Goal: Check status: Check status

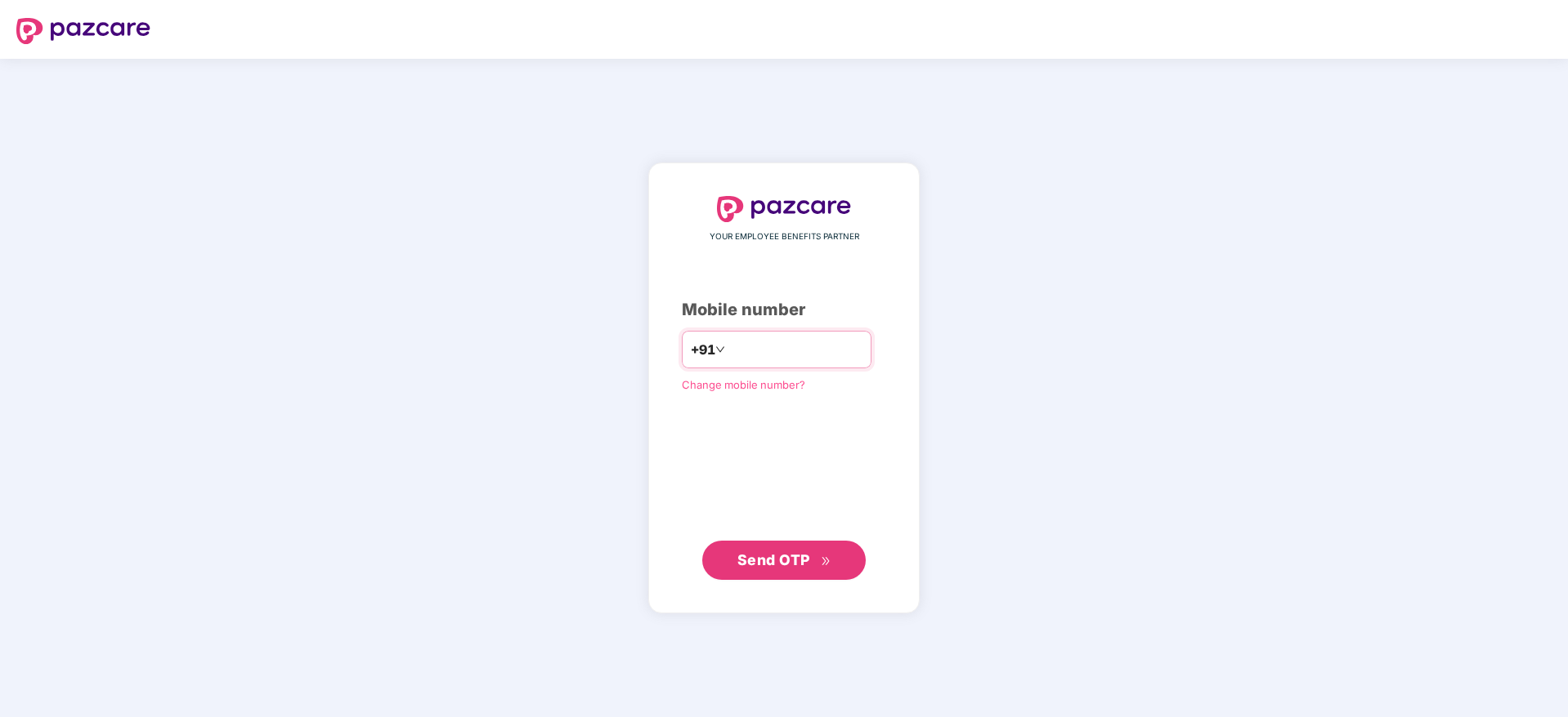
click at [769, 358] on input "number" at bounding box center [795, 349] width 134 height 26
type input "**********"
click at [778, 560] on span "Send OTP" at bounding box center [774, 559] width 73 height 17
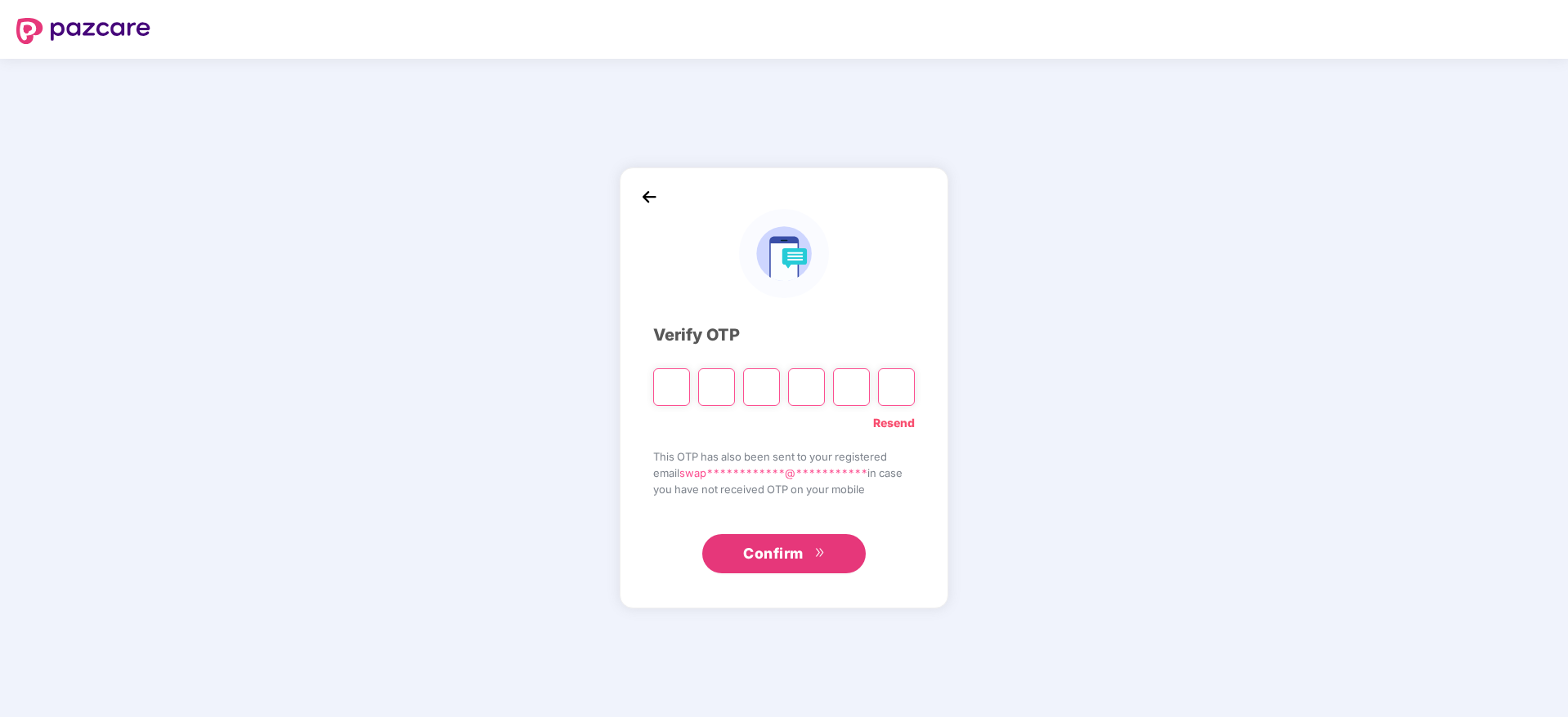
paste input "*"
type input "*"
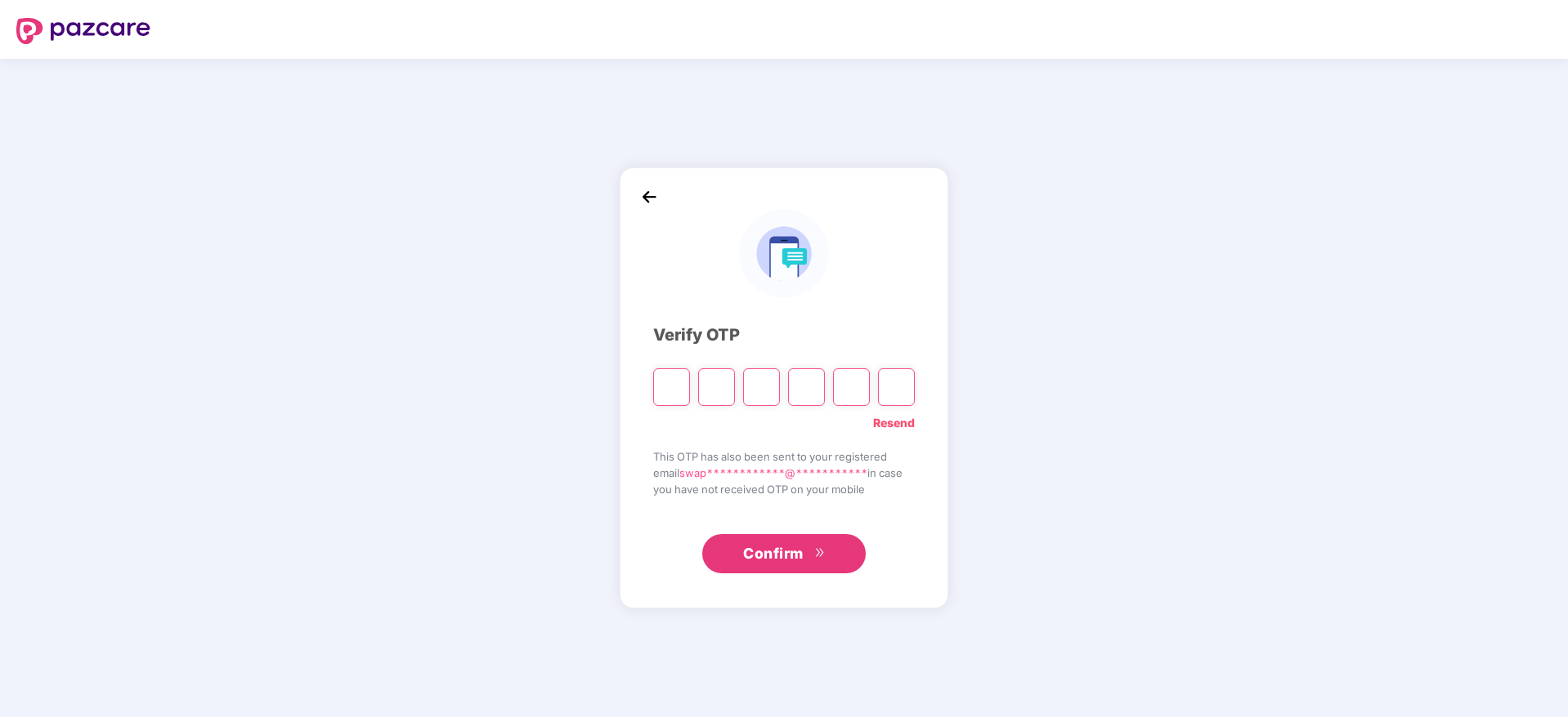
type input "*"
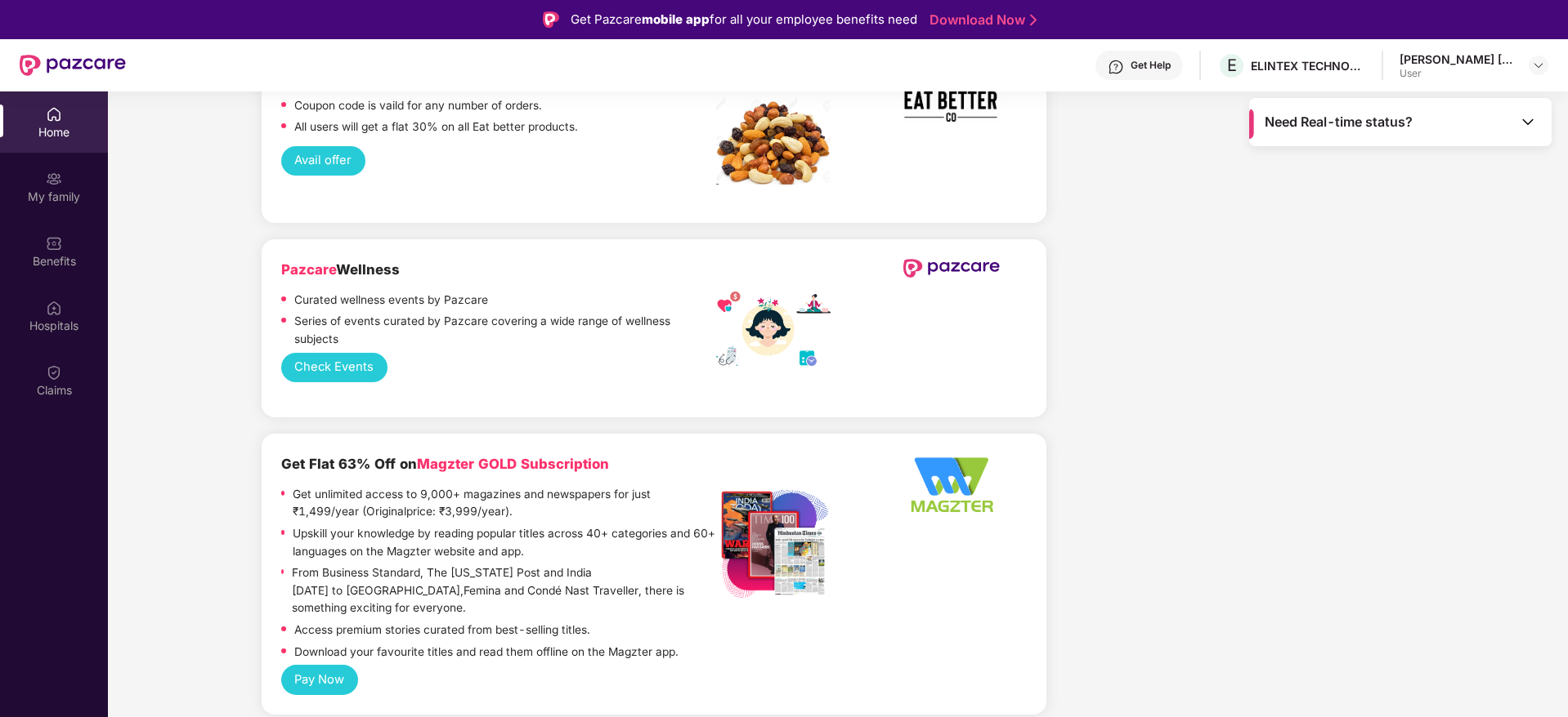
scroll to position [1884, 0]
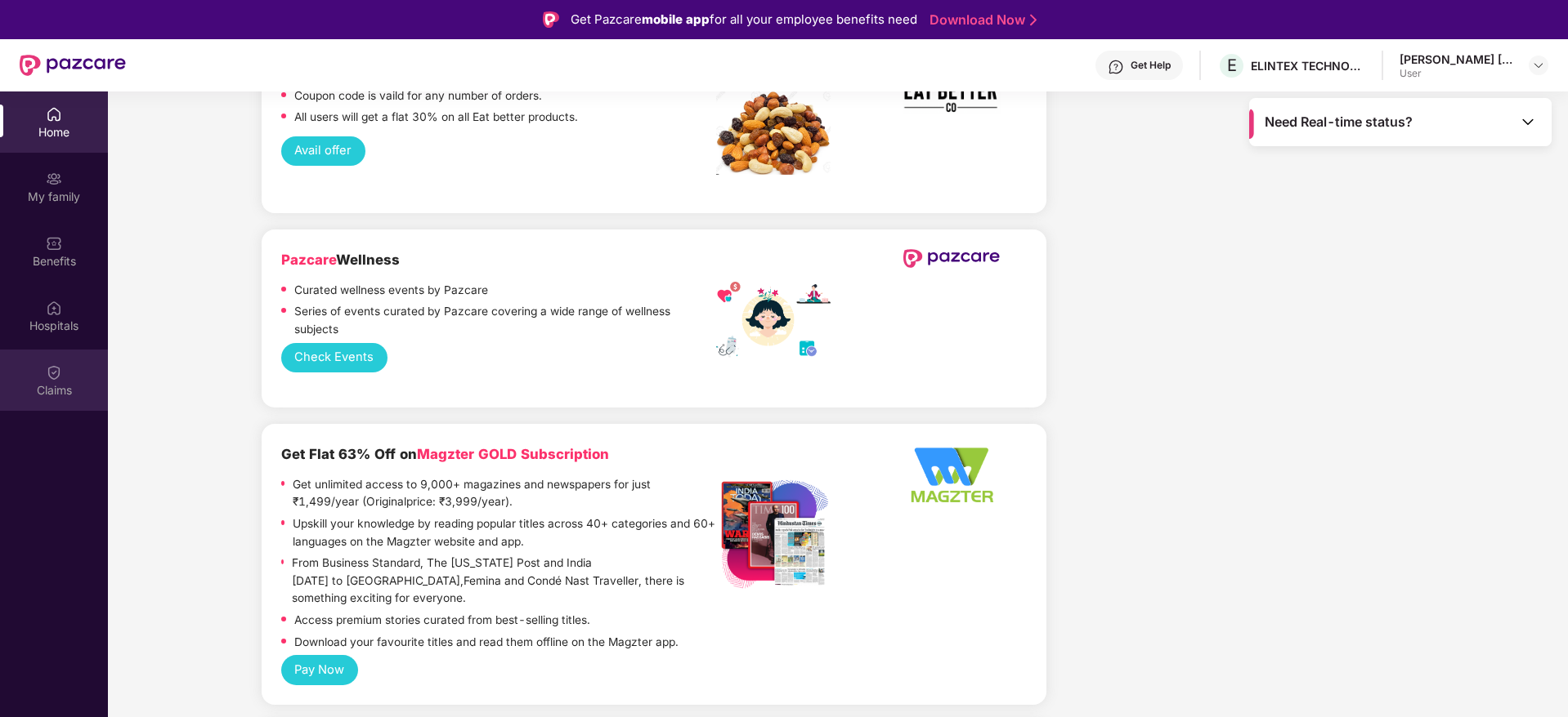
click at [36, 377] on div "Claims" at bounding box center [54, 380] width 108 height 61
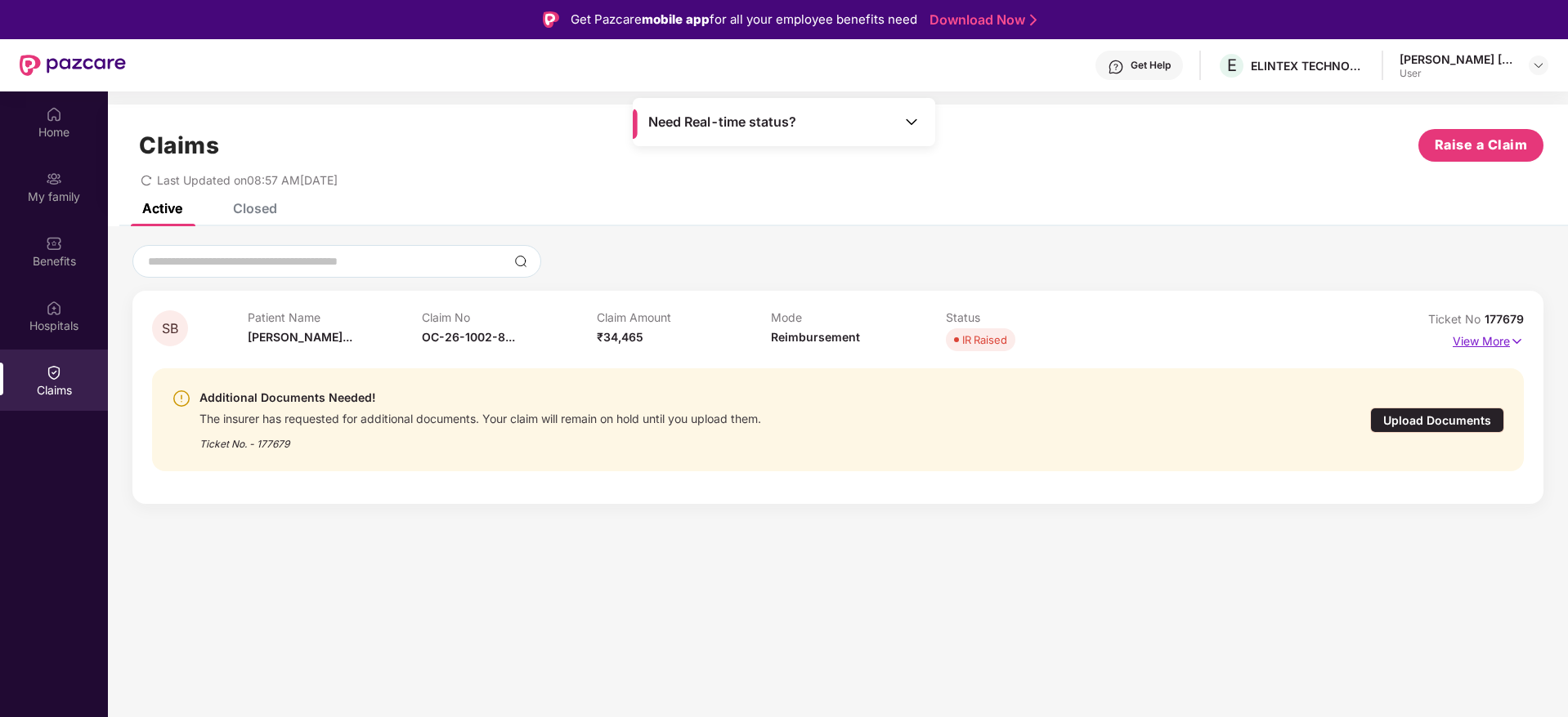
click at [1484, 340] on p "View More" at bounding box center [1488, 339] width 71 height 22
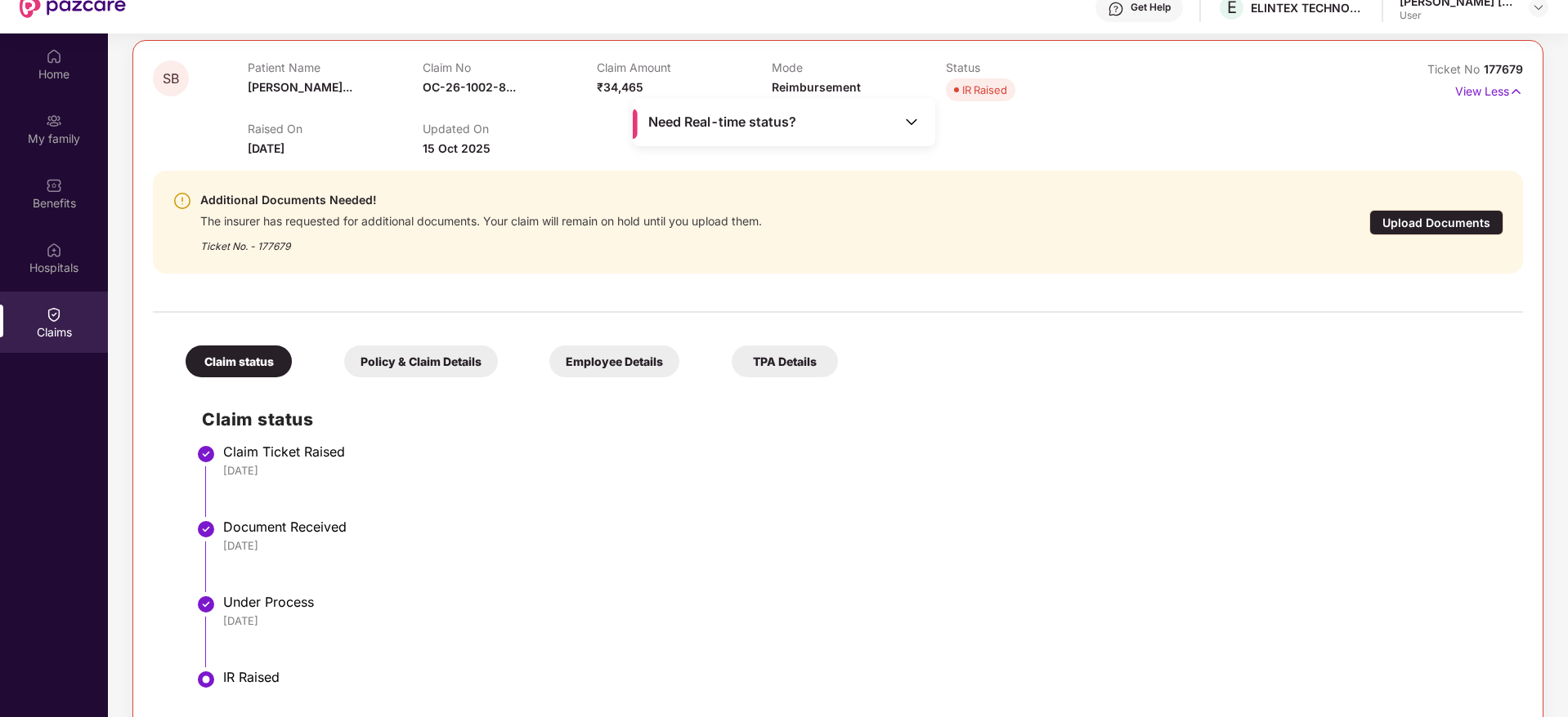
scroll to position [91, 0]
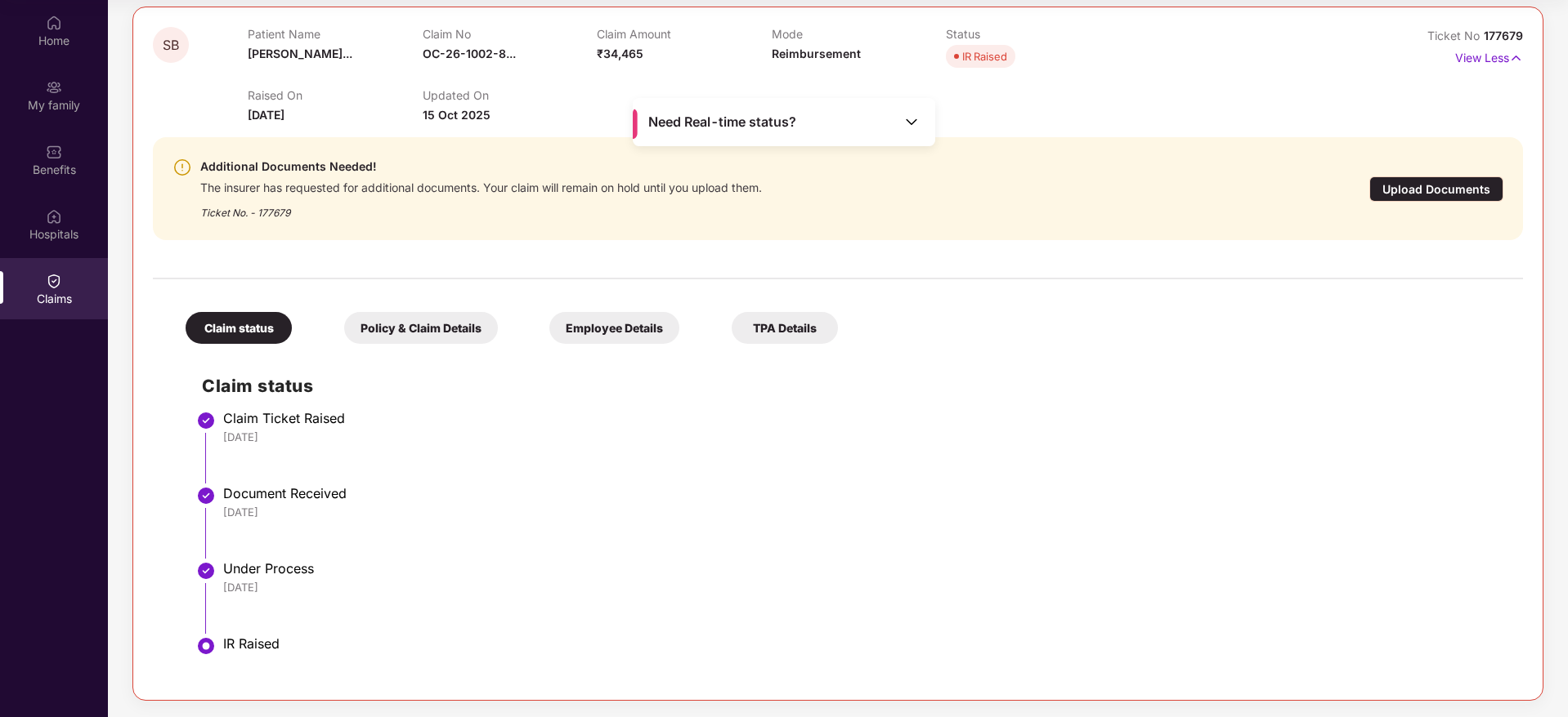
click at [1421, 183] on div "Upload Documents" at bounding box center [1436, 189] width 134 height 26
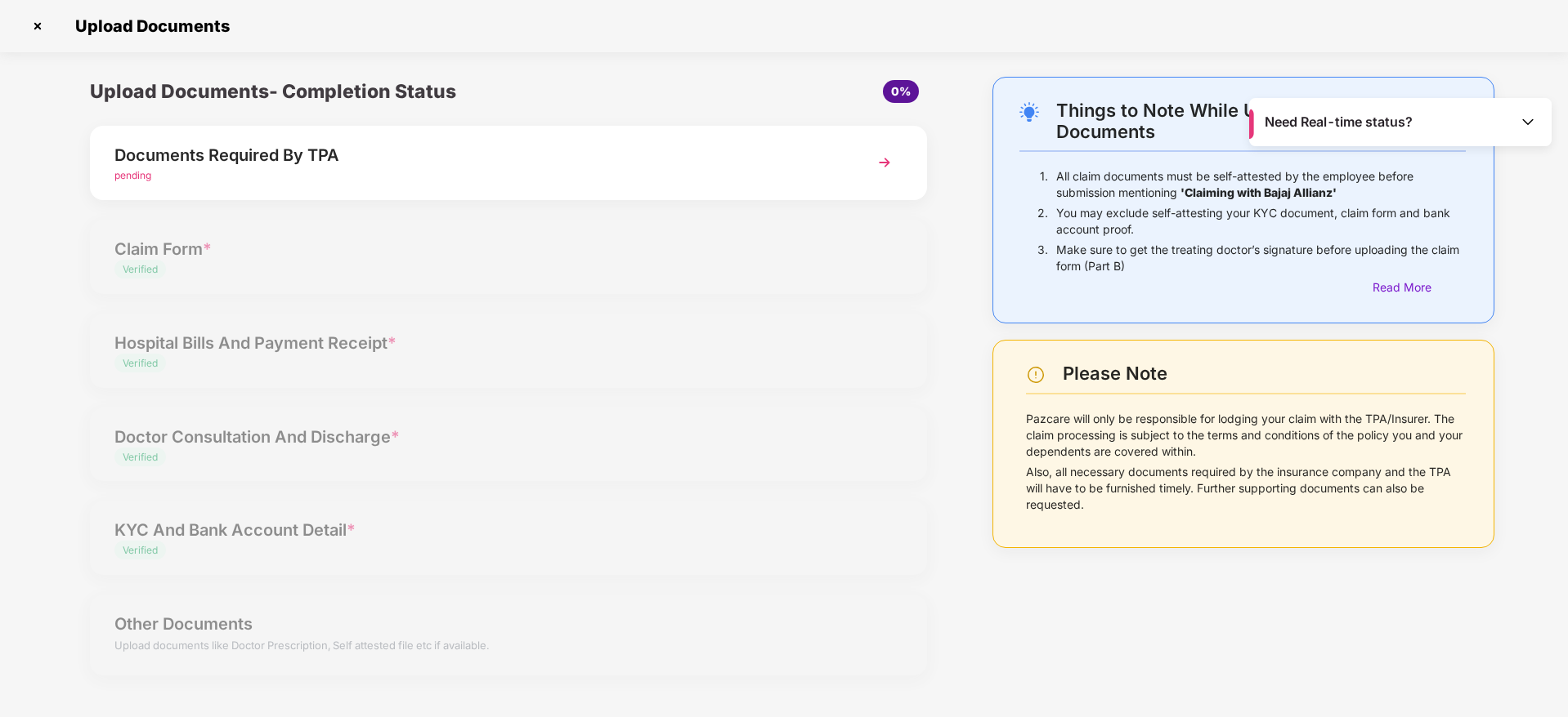
click at [884, 161] on img at bounding box center [884, 162] width 29 height 29
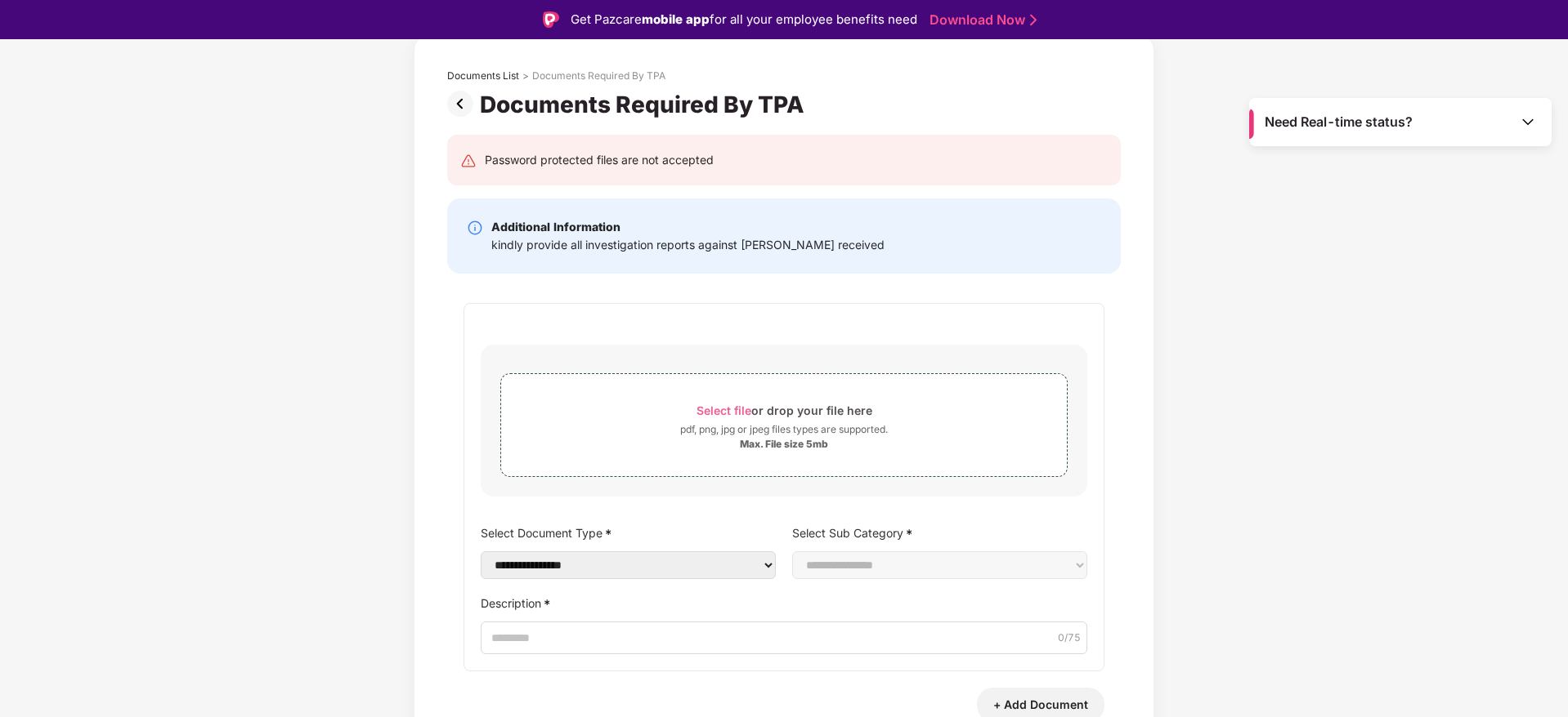
scroll to position [85, 0]
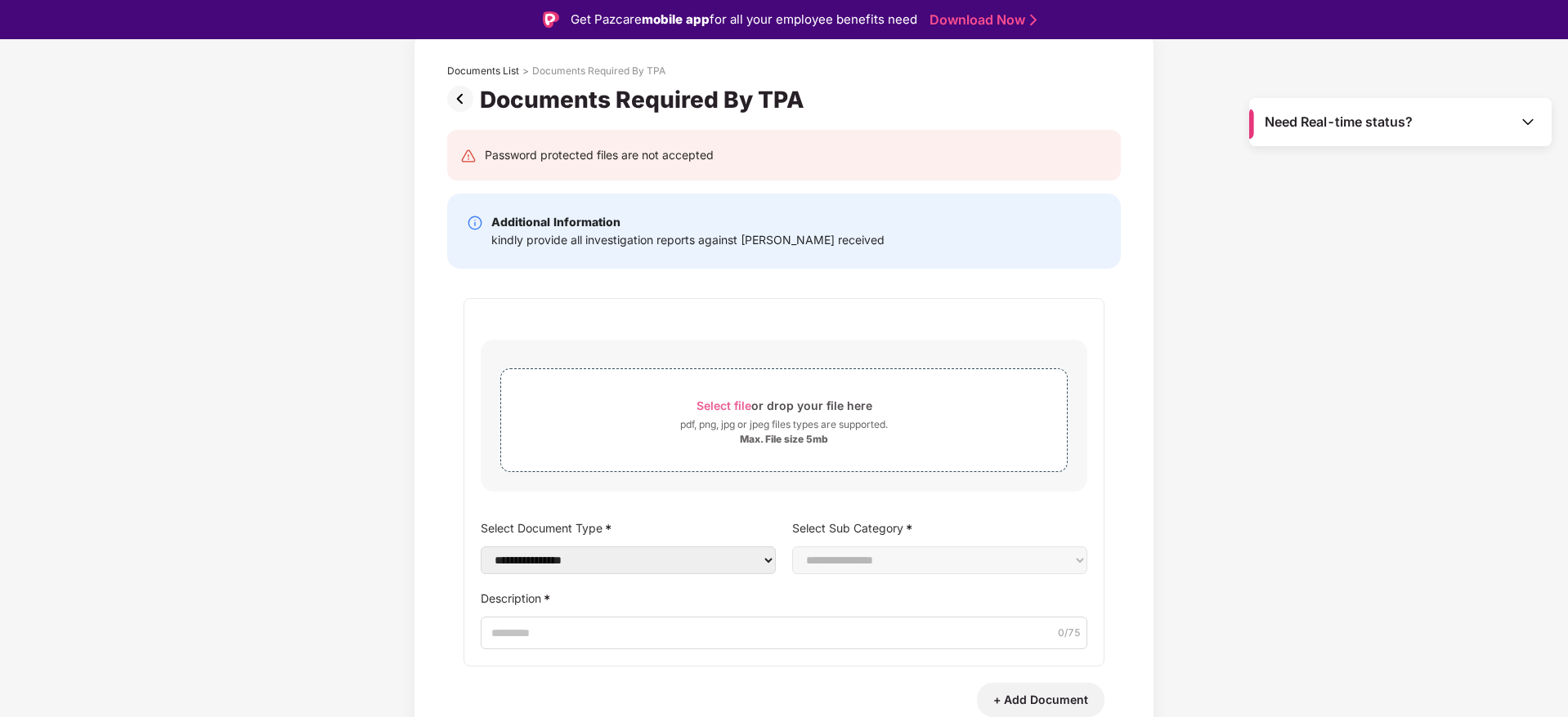
click at [933, 272] on div "**********" at bounding box center [784, 461] width 723 height 695
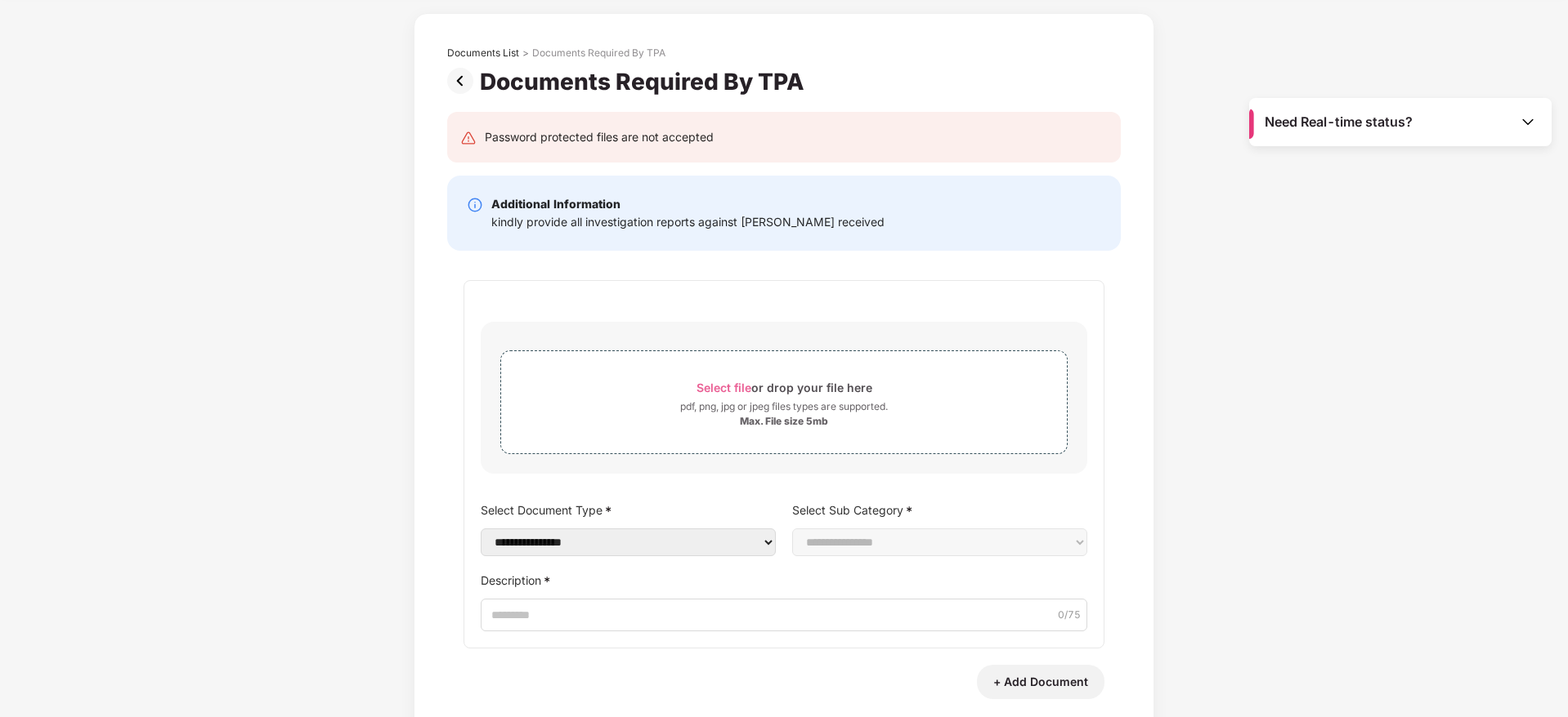
scroll to position [0, 0]
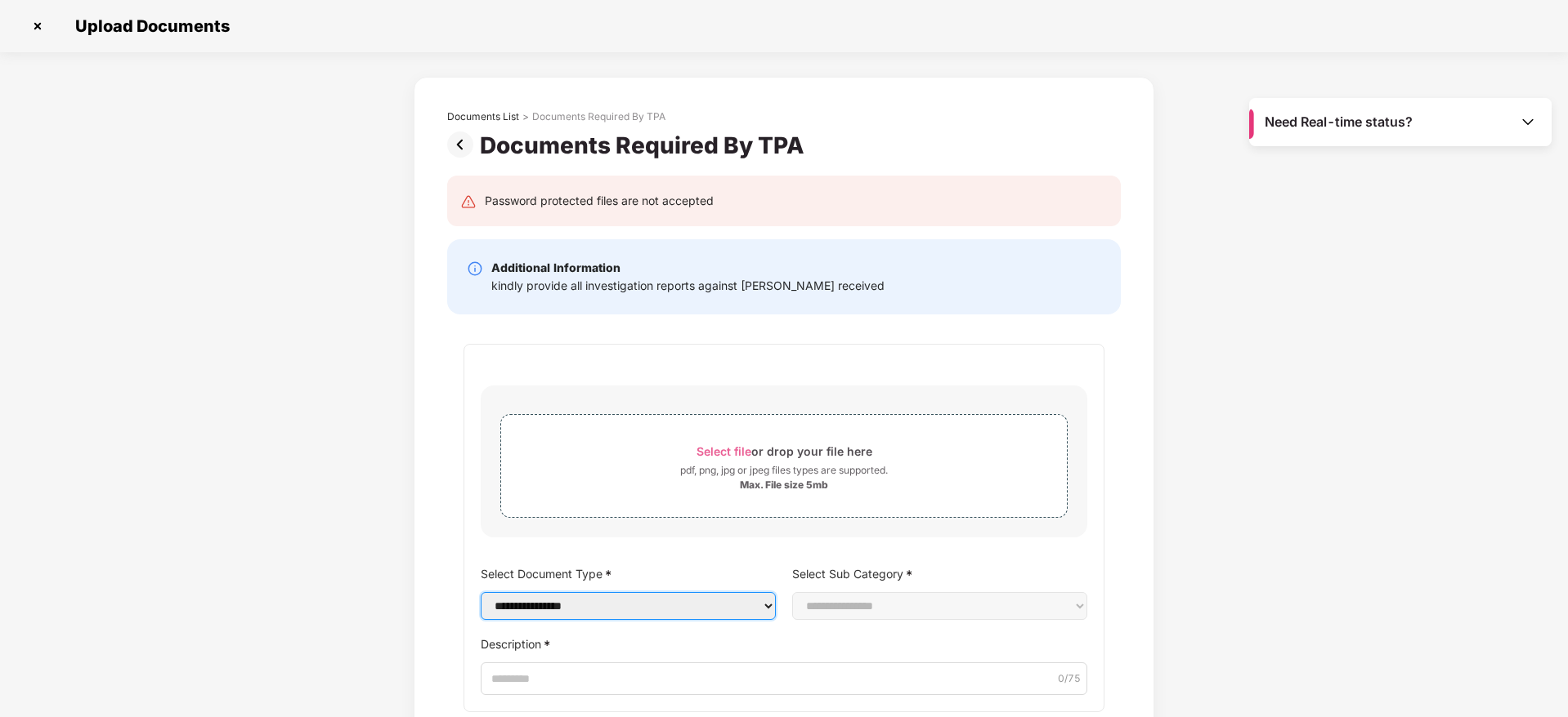
click at [717, 609] on select "**********" at bounding box center [628, 606] width 295 height 27
click at [36, 23] on img at bounding box center [37, 26] width 26 height 26
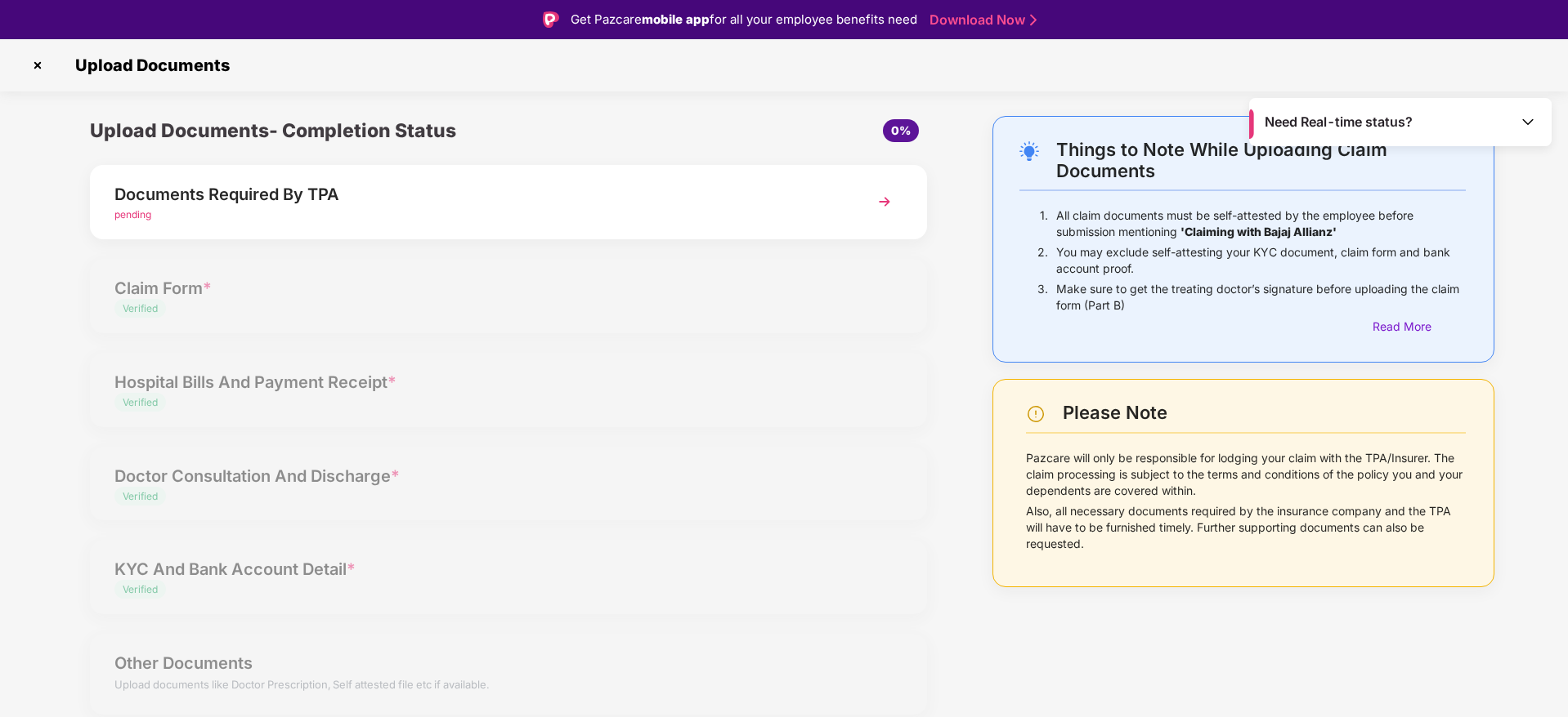
click at [40, 64] on img at bounding box center [37, 65] width 26 height 26
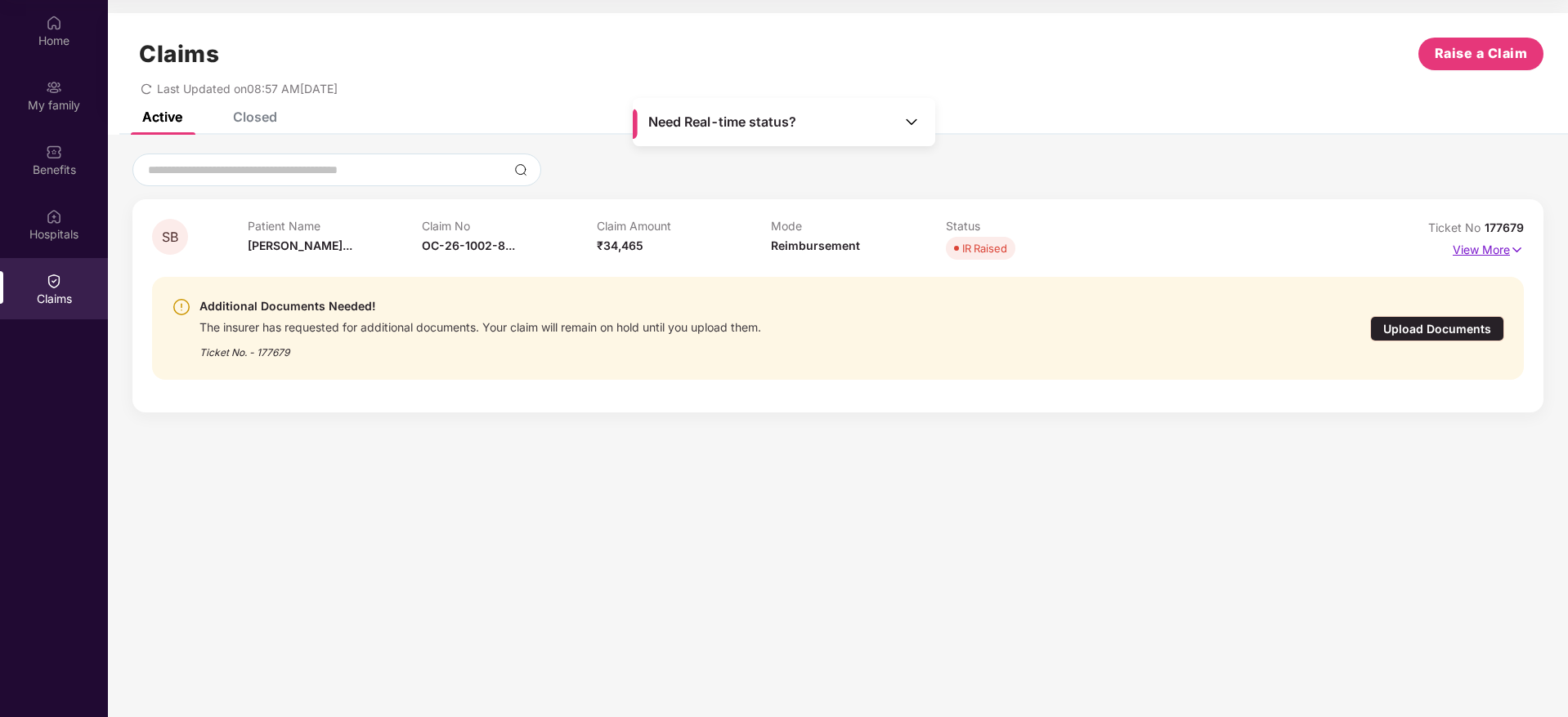
click at [1463, 246] on p "View More" at bounding box center [1488, 248] width 71 height 22
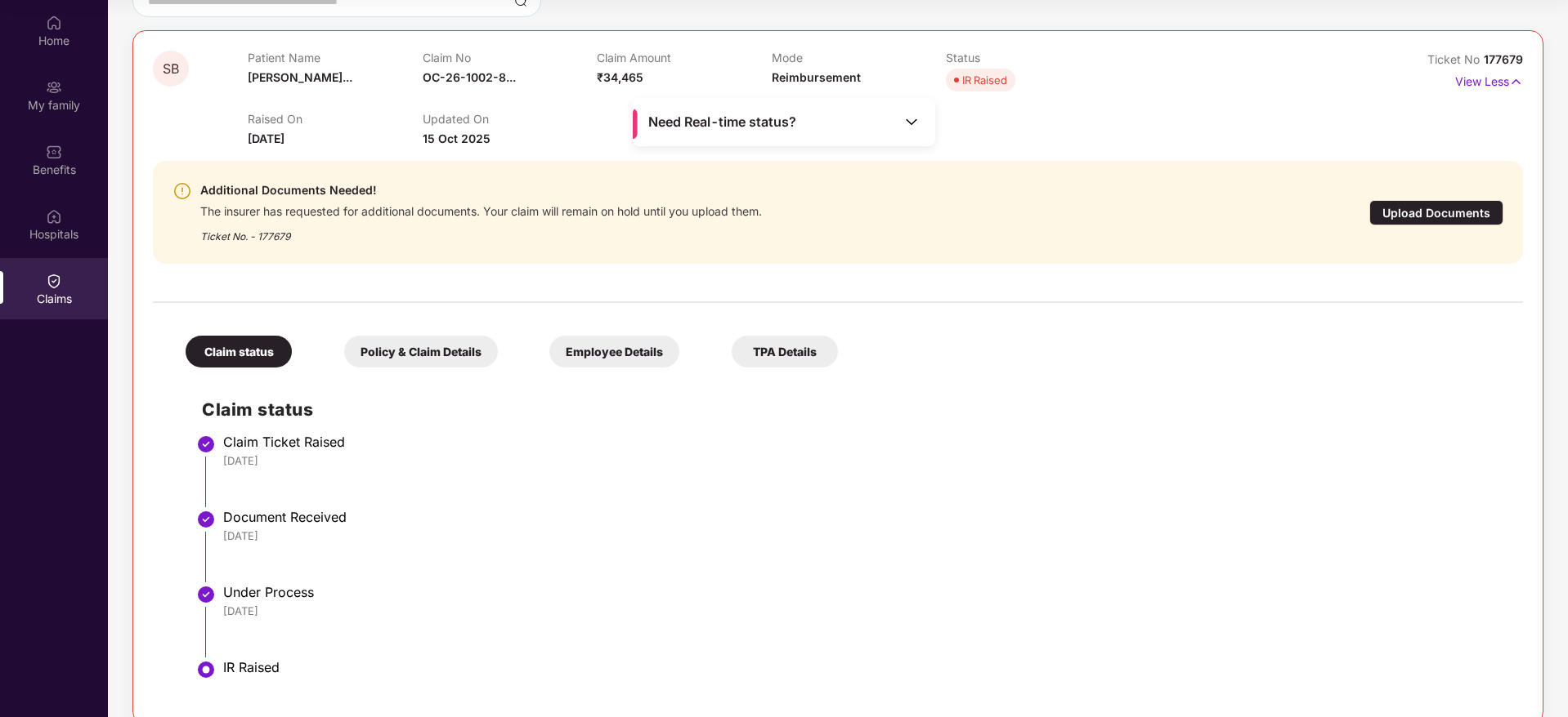
scroll to position [193, 0]
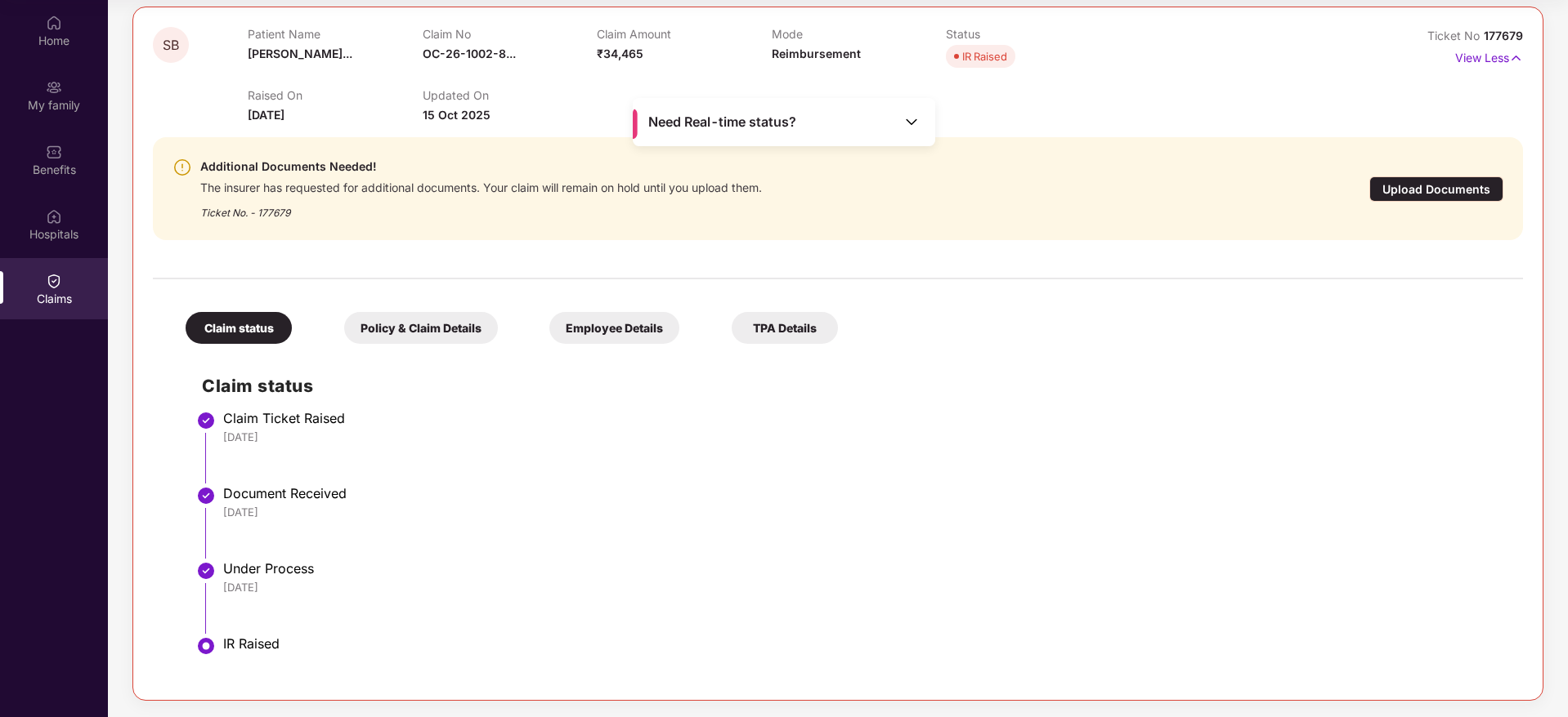
click at [425, 337] on div "Policy & Claim Details" at bounding box center [420, 327] width 154 height 32
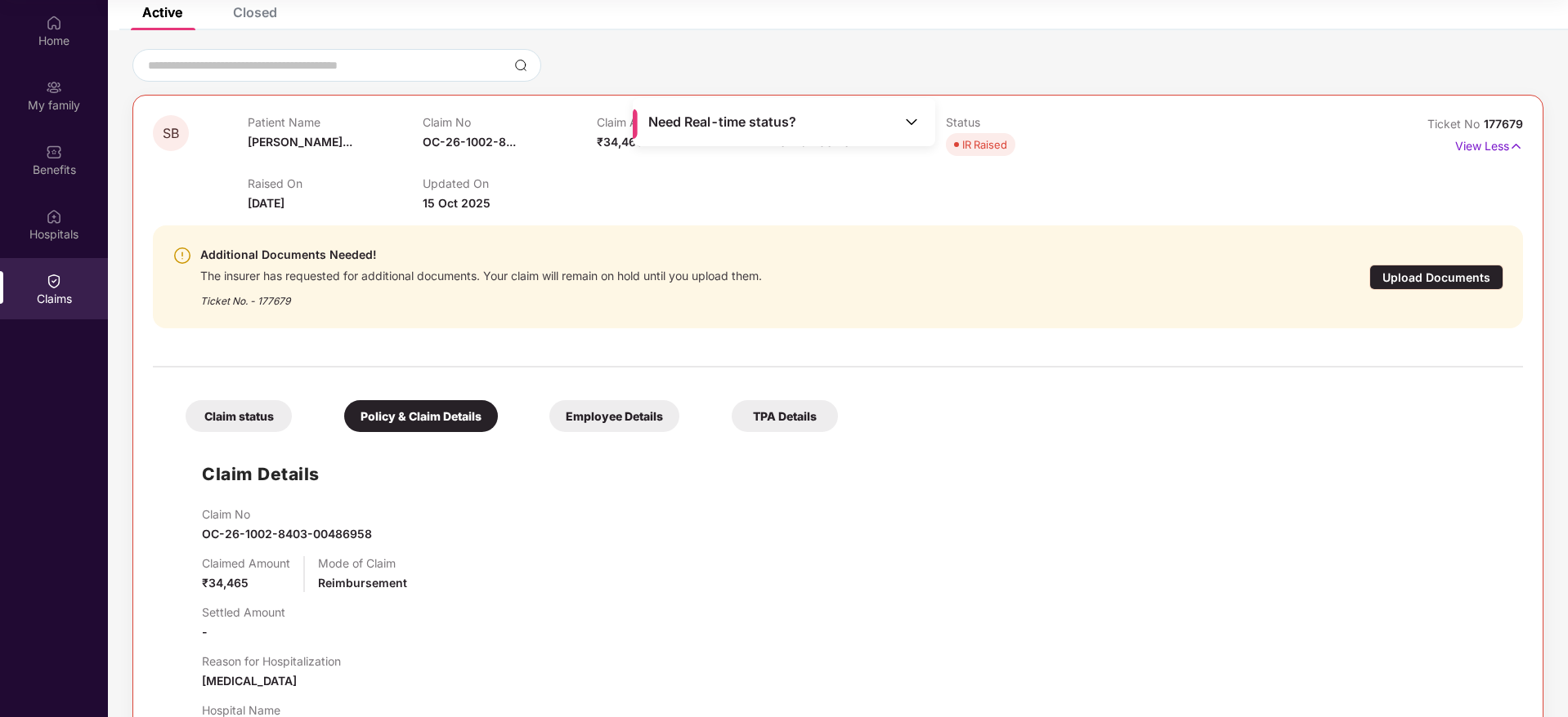
scroll to position [49, 0]
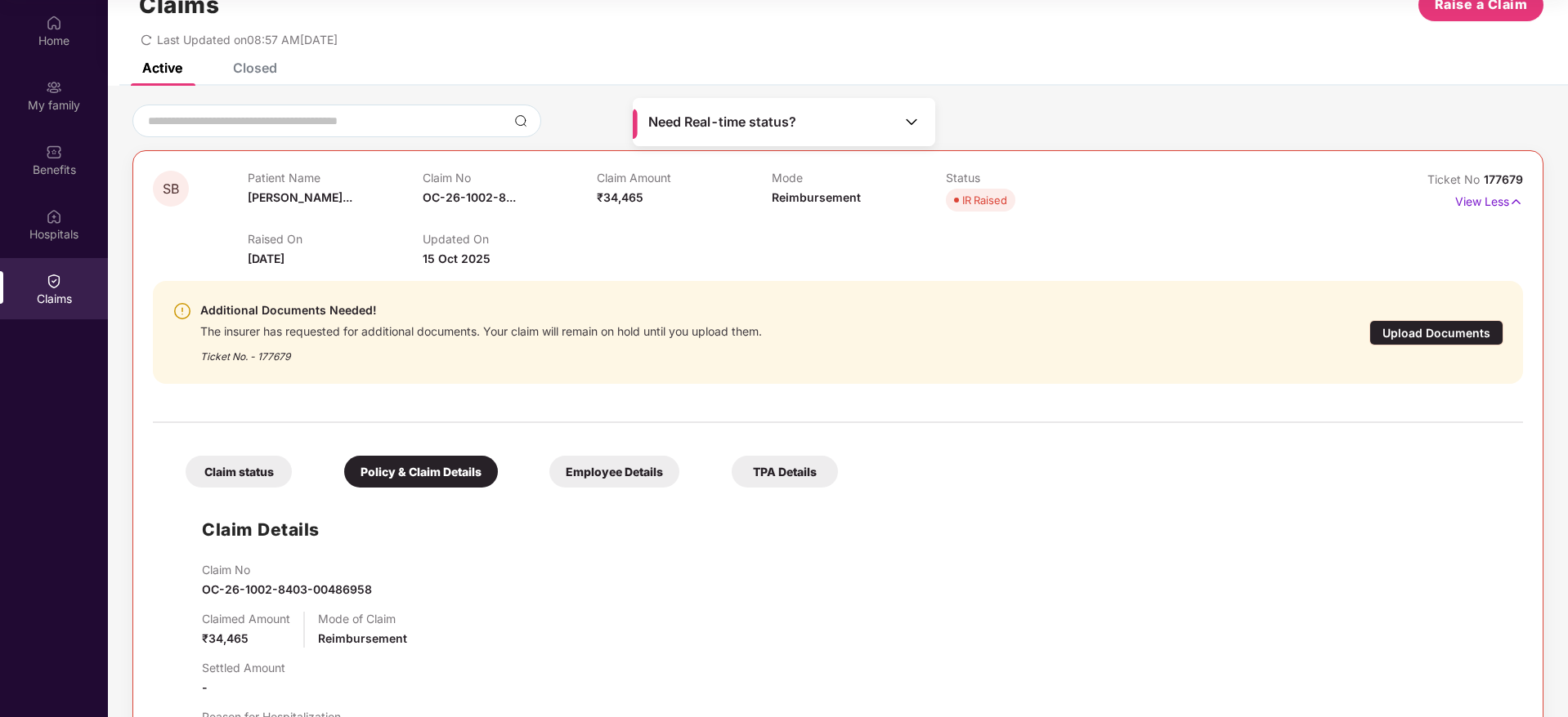
click at [612, 463] on div "Employee Details" at bounding box center [614, 471] width 130 height 32
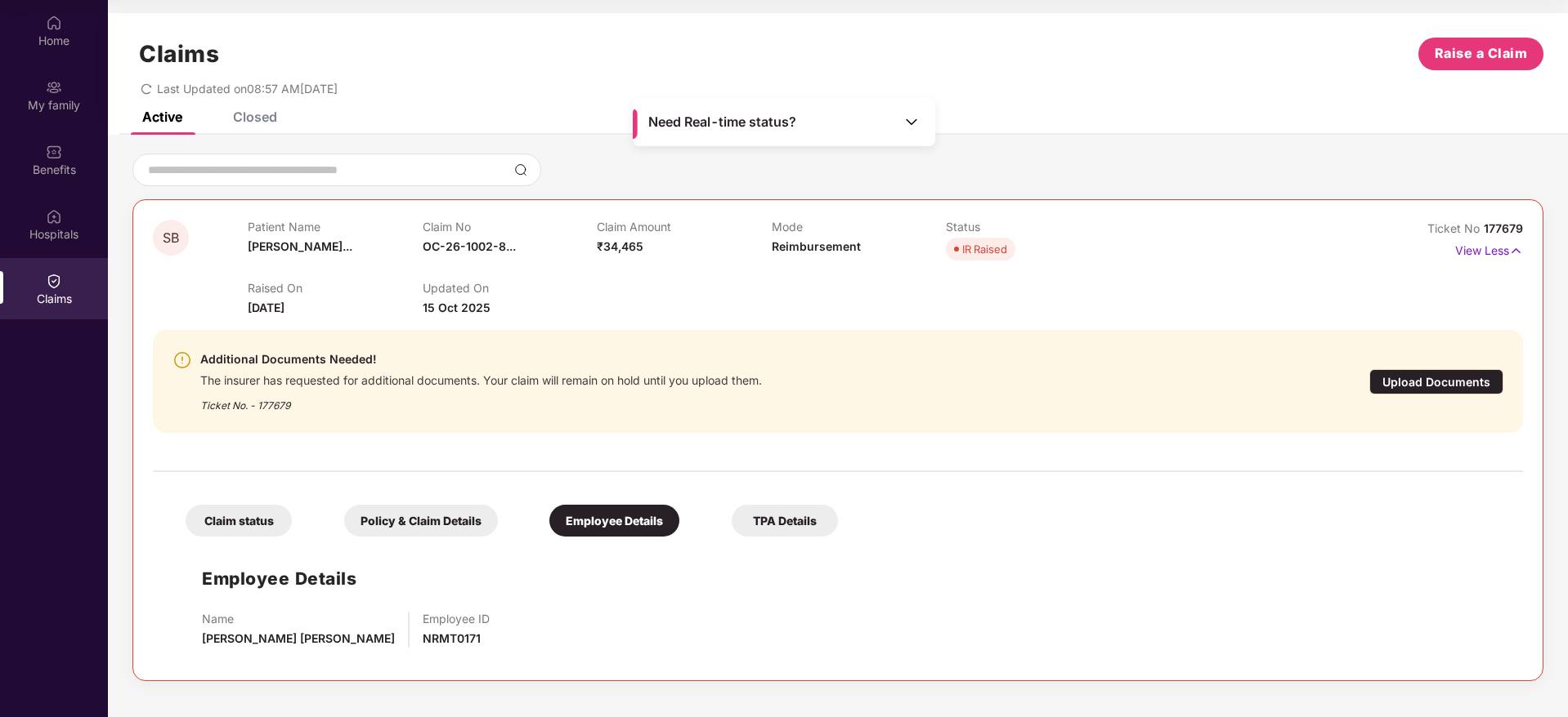
scroll to position [0, 0]
click at [806, 528] on div "TPA Details" at bounding box center [784, 520] width 107 height 32
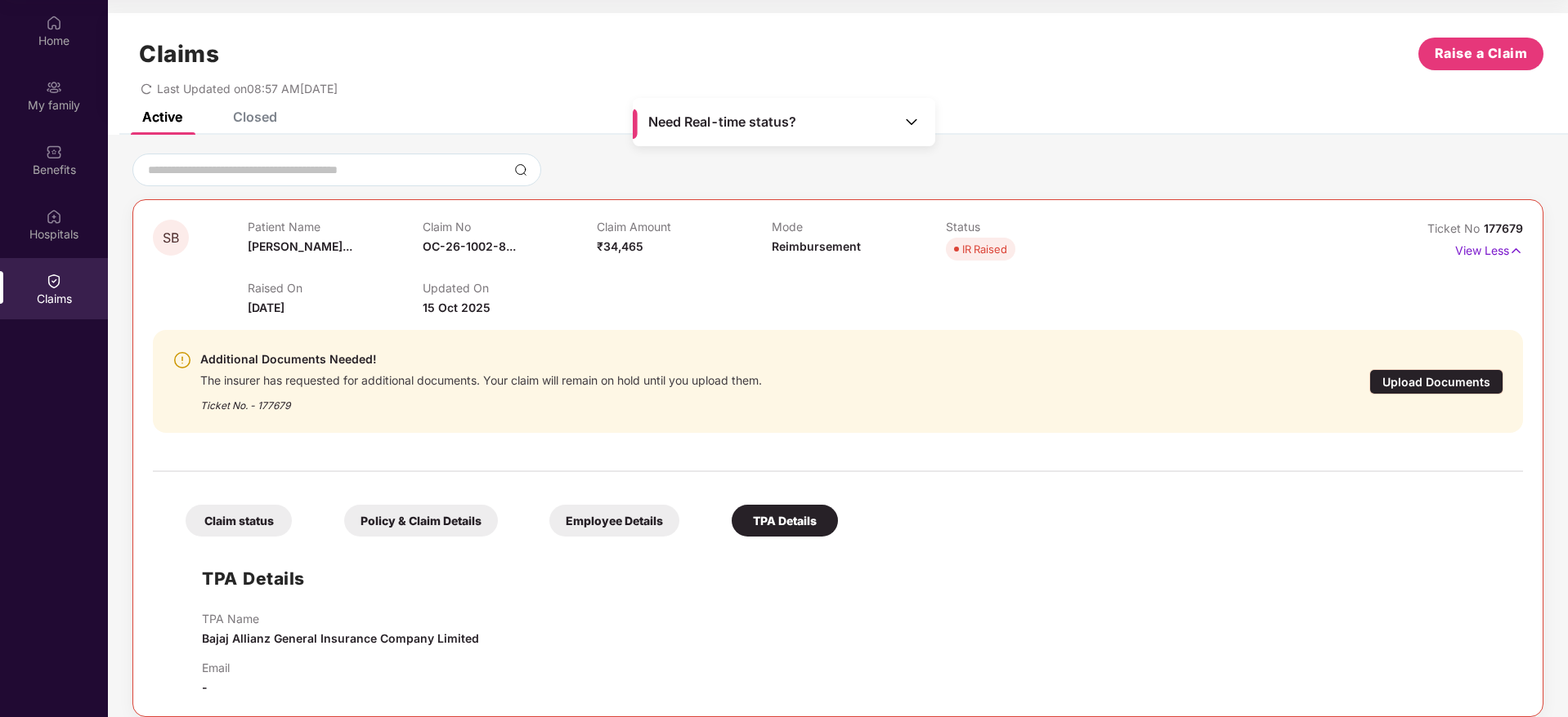
scroll to position [16, 0]
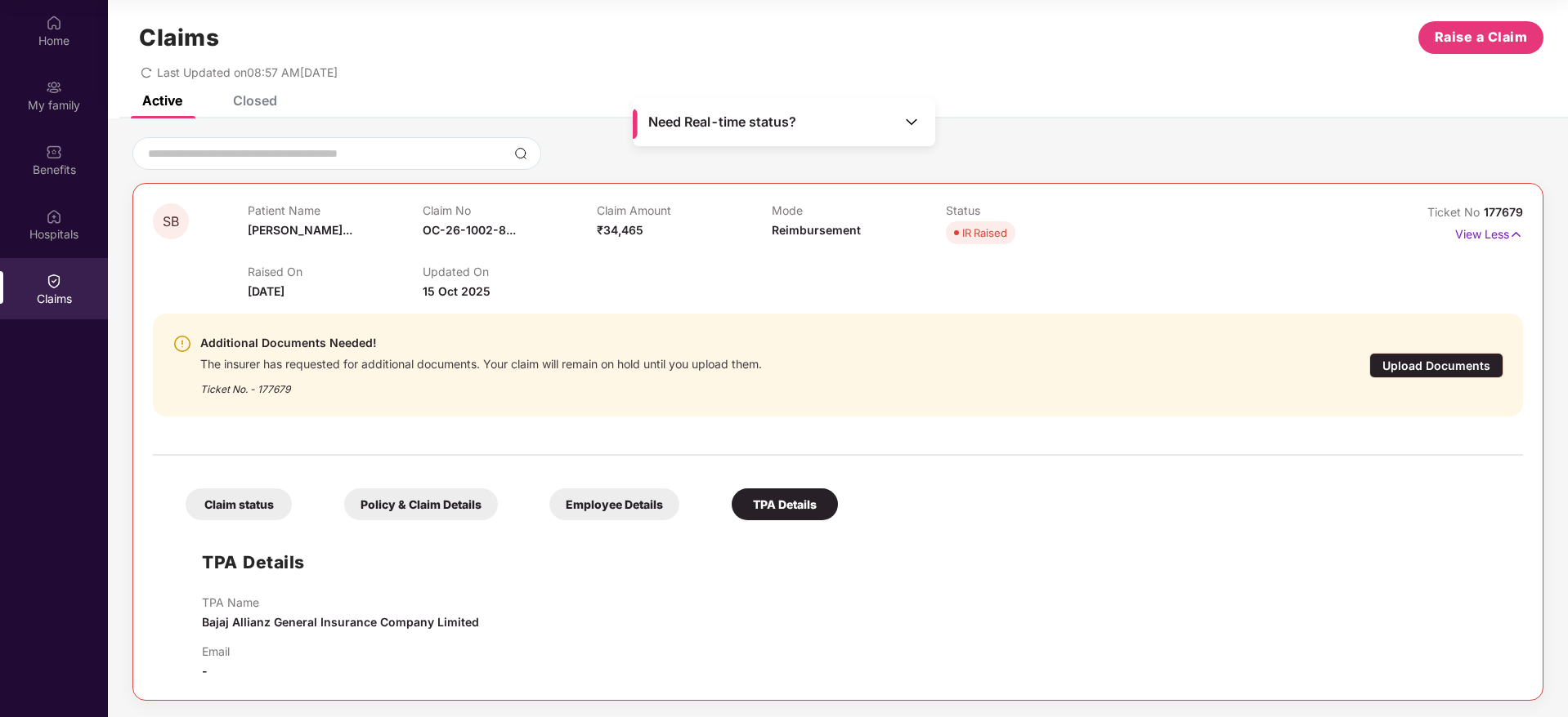
click at [433, 516] on div "Policy & Claim Details" at bounding box center [420, 504] width 154 height 32
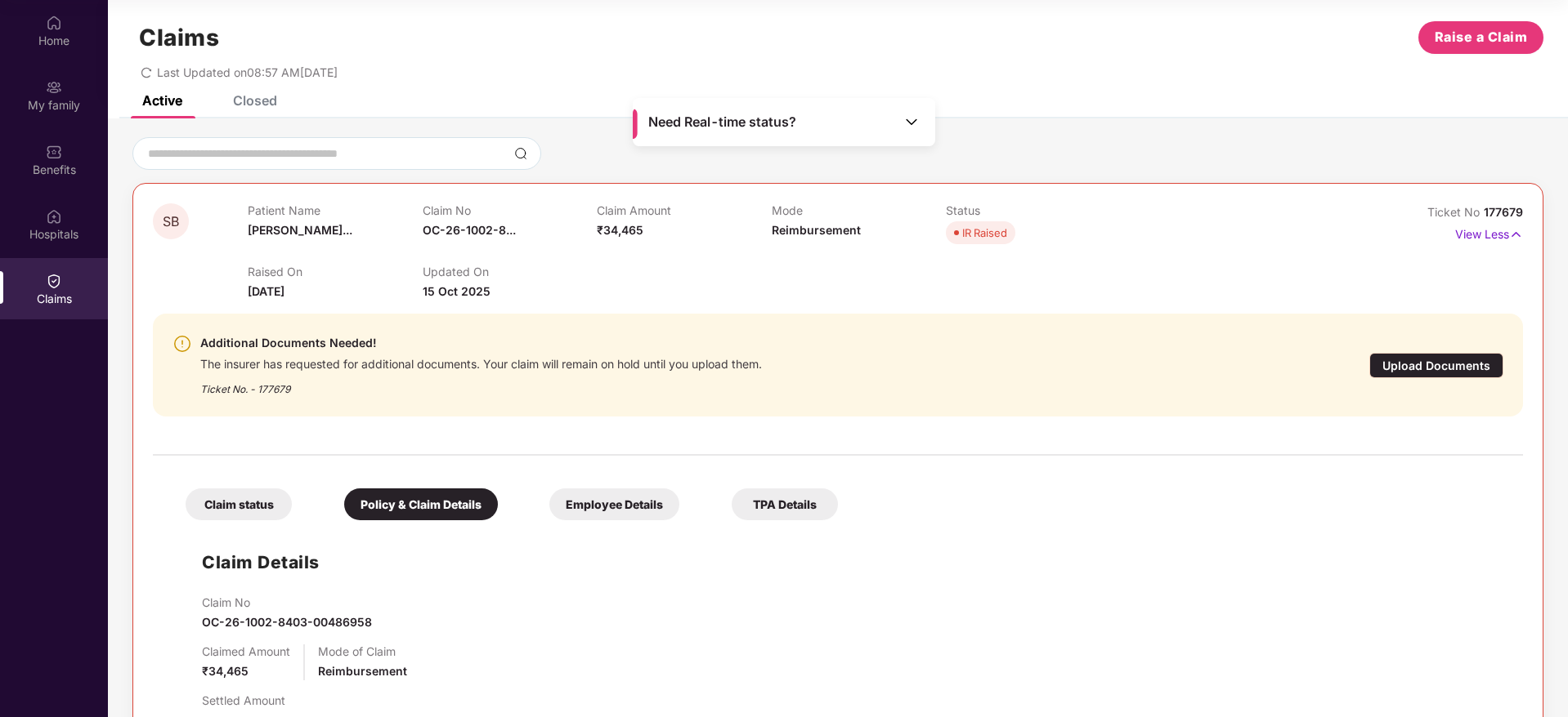
click at [241, 498] on div "Claim status" at bounding box center [239, 504] width 107 height 32
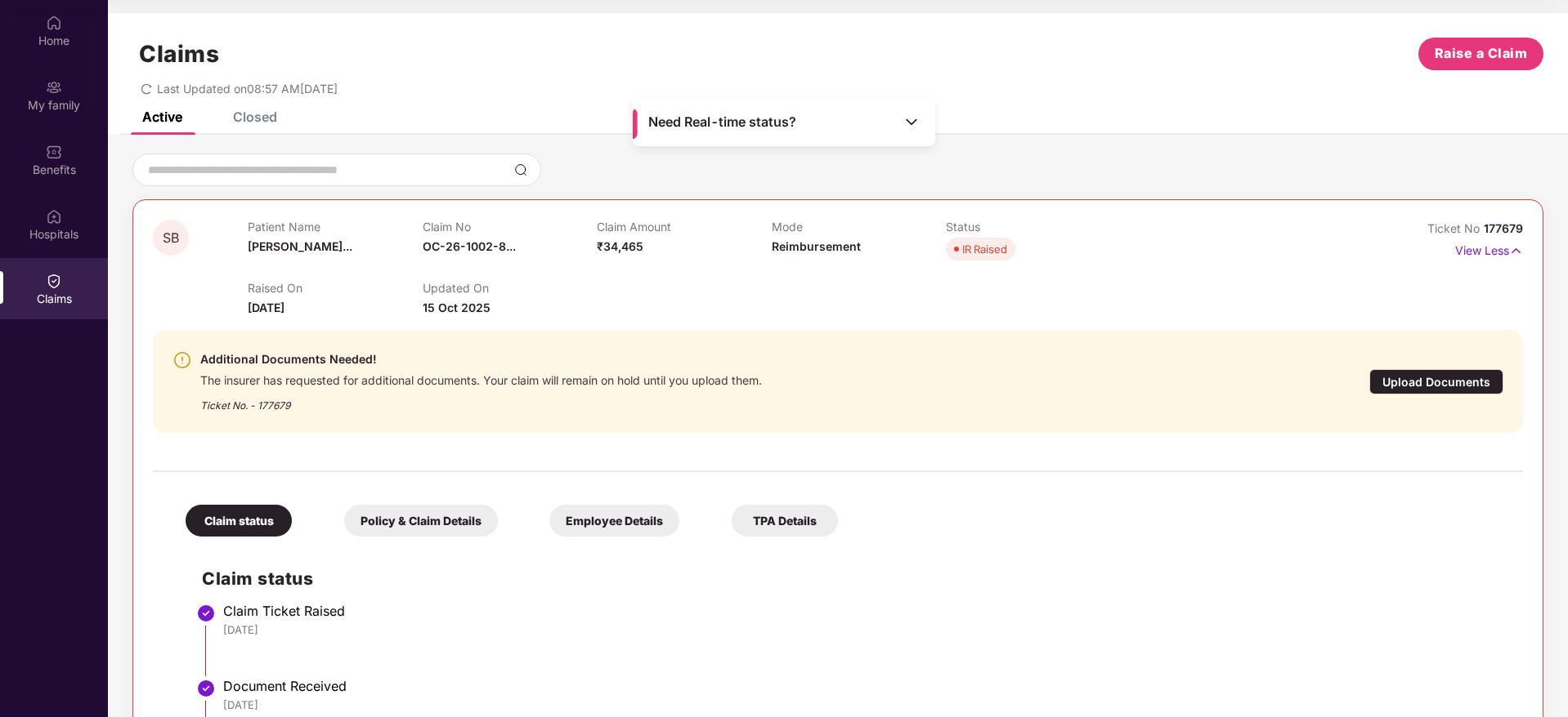
scroll to position [0, 0]
